Goal: Task Accomplishment & Management: Use online tool/utility

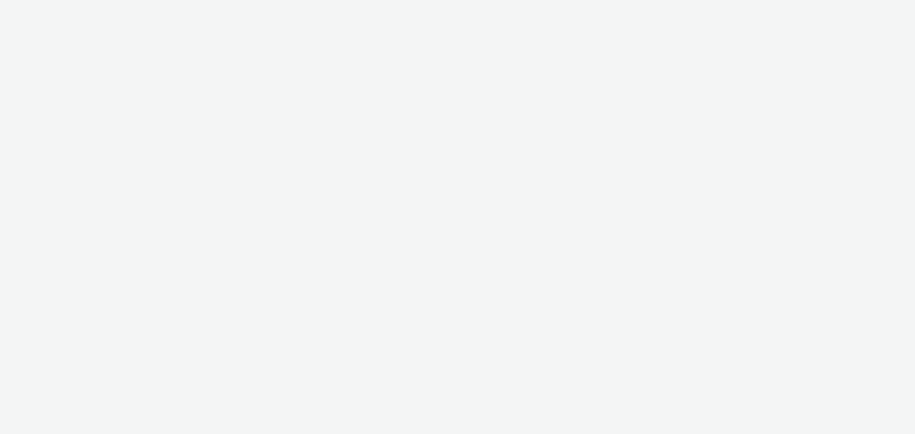
select select "79162ed7-0017-4339-93b0-3399b708648f"
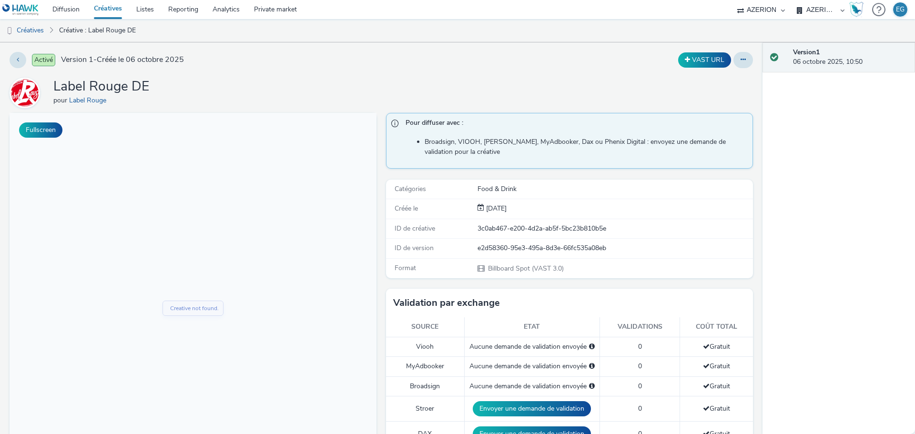
click at [112, 10] on link "Créatives" at bounding box center [108, 9] width 42 height 19
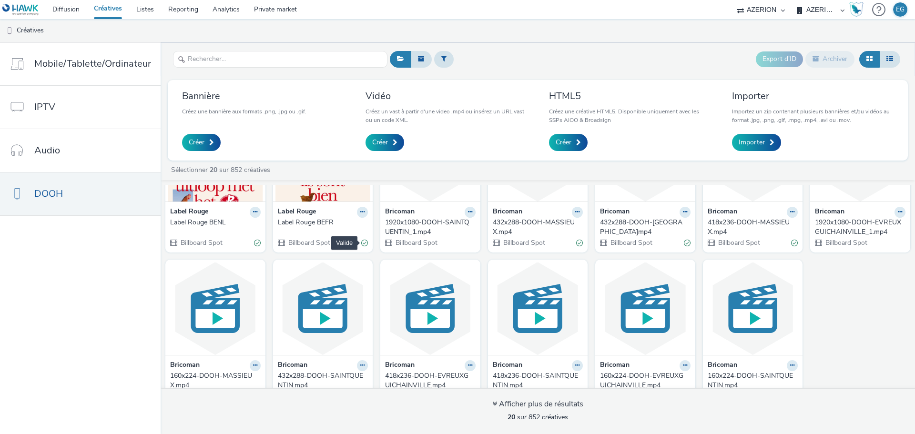
scroll to position [238, 0]
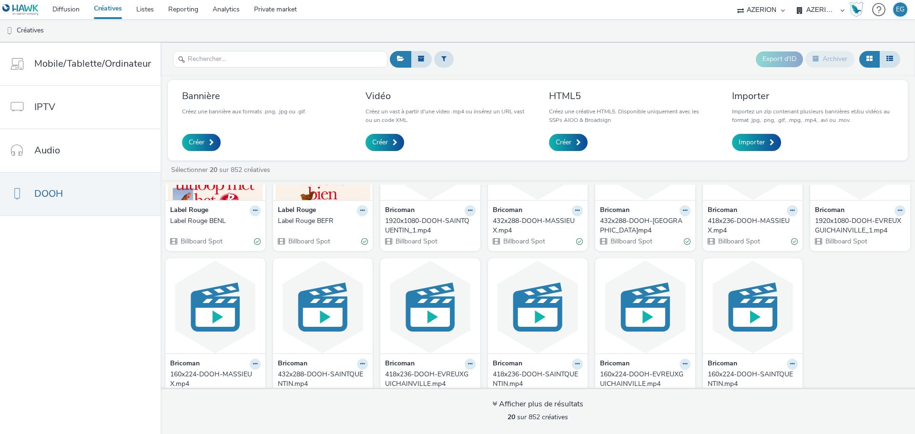
drag, startPoint x: 318, startPoint y: 217, endPoint x: 230, endPoint y: 217, distance: 88.2
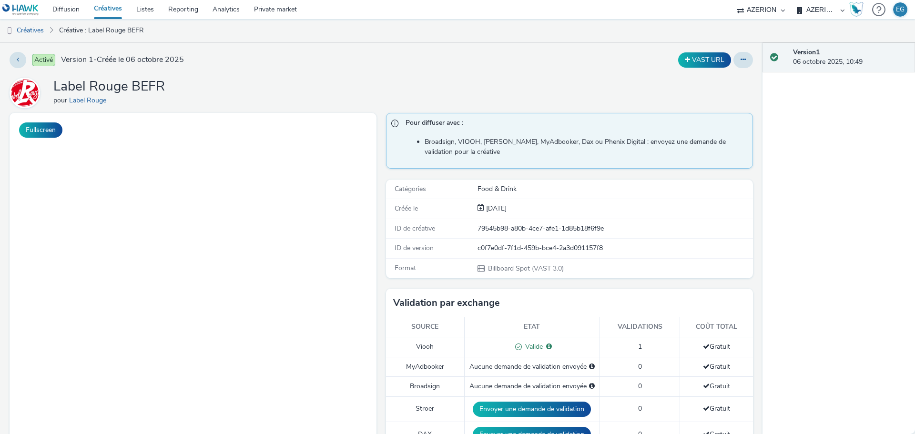
select select "79162ed7-0017-4339-93b0-3399b708648f"
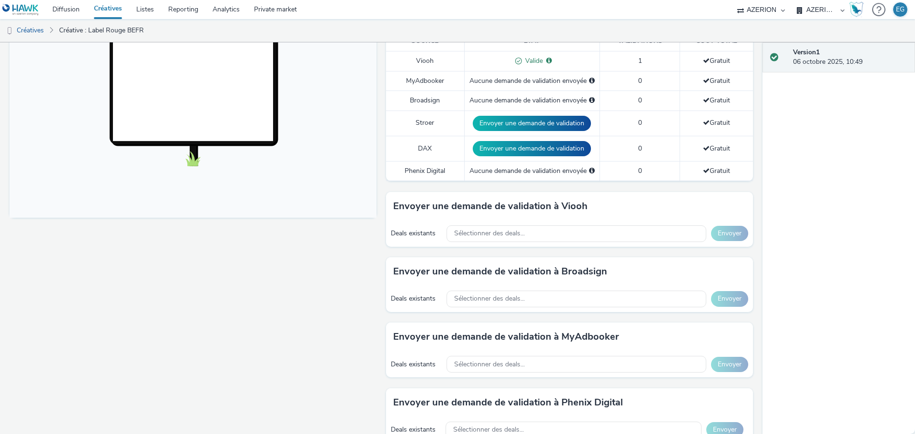
scroll to position [503, 0]
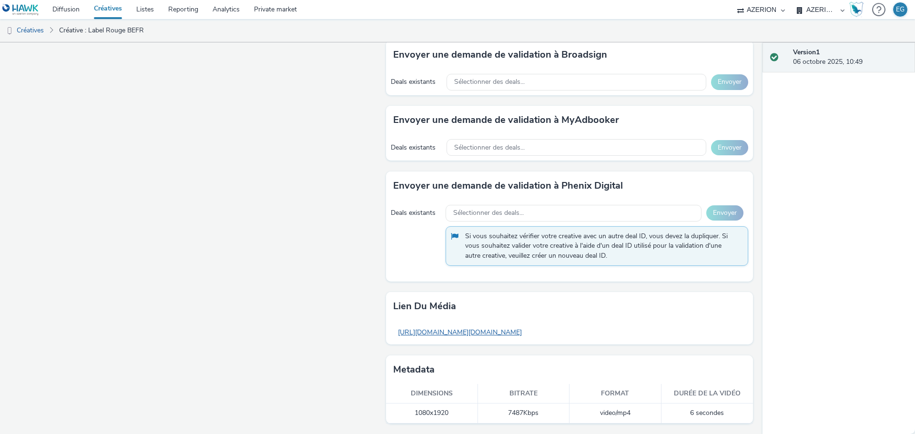
click at [513, 333] on link "https://tabmo-cdn.s3.eu-west-1.amazonaws.com/hawk.tabmo.io/organizations/79162e…" at bounding box center [459, 332] width 133 height 19
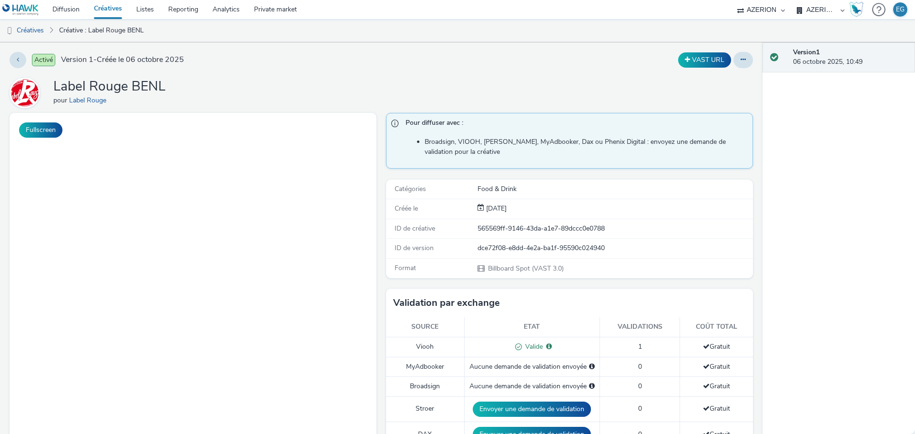
select select "79162ed7-0017-4339-93b0-3399b708648f"
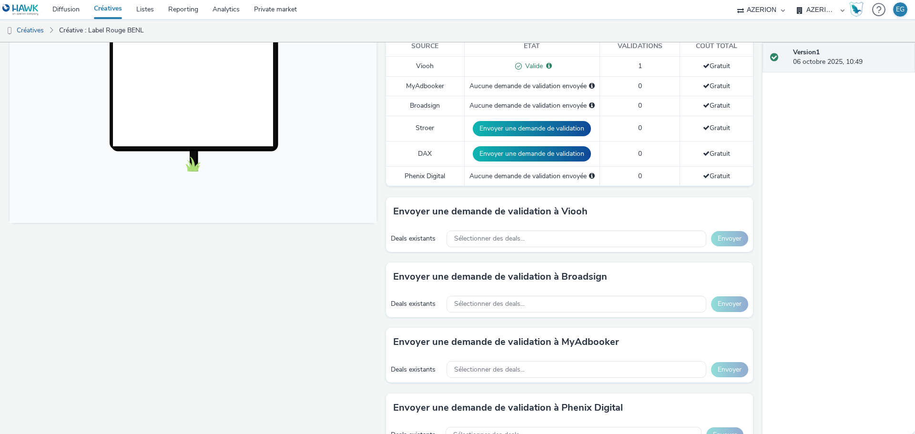
scroll to position [503, 0]
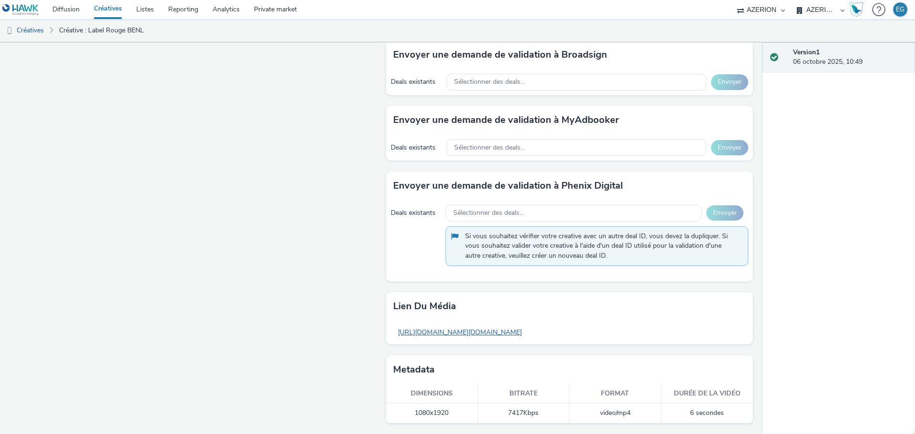
click at [520, 333] on link "[URL][DOMAIN_NAME][DOMAIN_NAME]" at bounding box center [459, 332] width 133 height 19
